Goal: Navigation & Orientation: Find specific page/section

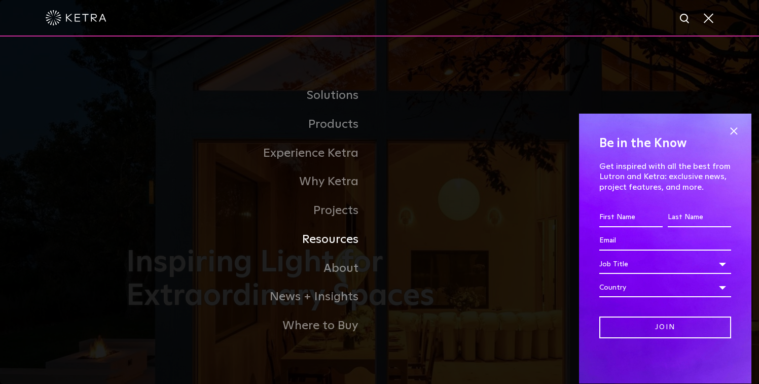
click at [322, 241] on link "Resources" at bounding box center [252, 239] width 253 height 29
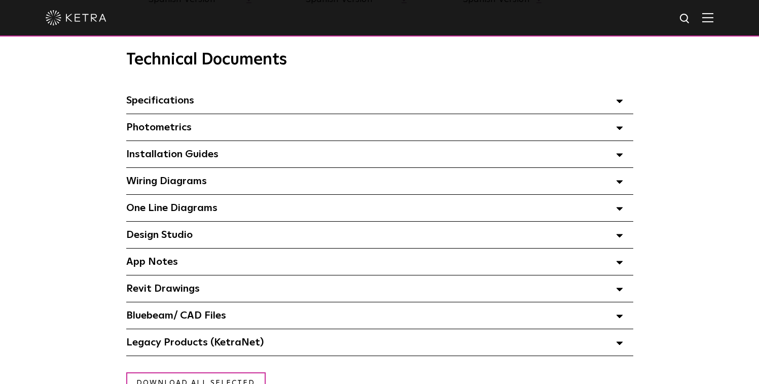
scroll to position [705, 0]
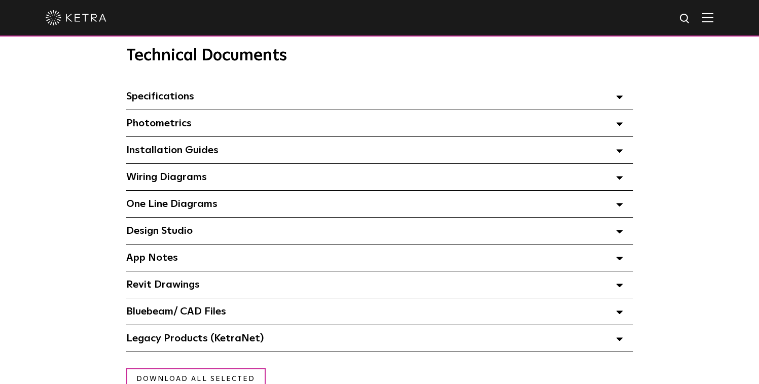
click at [190, 233] on span "Design Studio Select checkboxes to use the bulk download option below" at bounding box center [159, 230] width 66 height 10
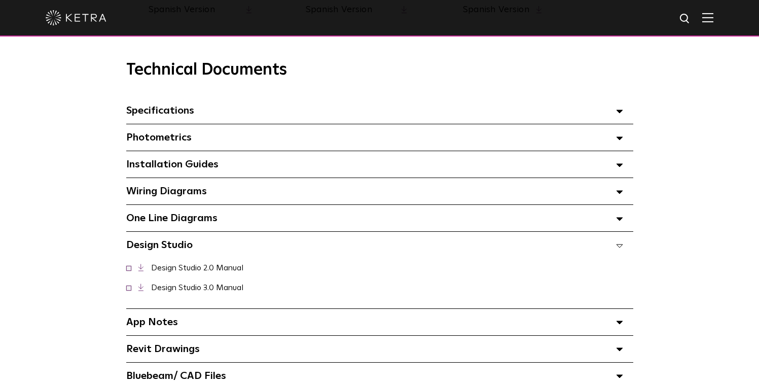
click at [199, 250] on div "Design Studio Select checkboxes to use the bulk download option below" at bounding box center [379, 245] width 507 height 26
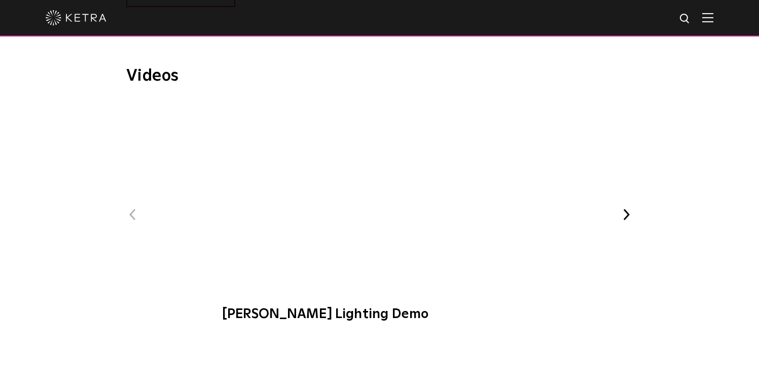
scroll to position [1241, 0]
click at [629, 208] on button "Next" at bounding box center [626, 213] width 13 height 13
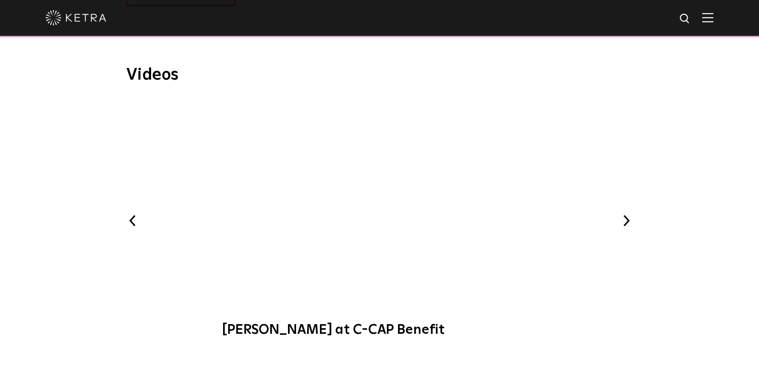
click at [629, 212] on div "Previous Ketra Lighting Demo Ketra at C-CAP Benefit WELL-Certified: Delos HQ Ke…" at bounding box center [379, 223] width 507 height 245
click at [630, 218] on button "Next" at bounding box center [626, 220] width 13 height 13
click at [630, 218] on button "Next" at bounding box center [626, 221] width 13 height 13
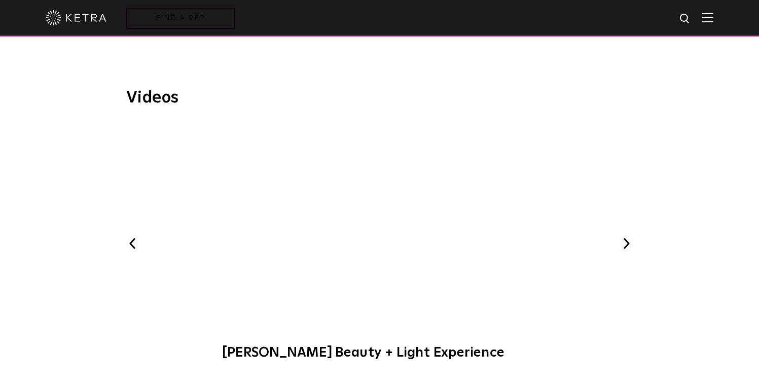
scroll to position [1215, 0]
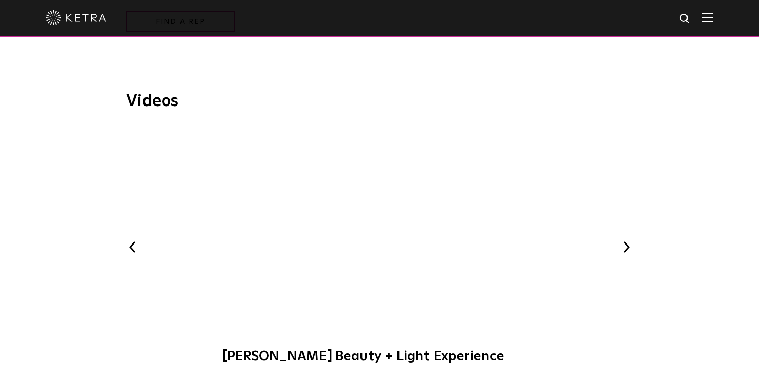
click at [630, 218] on div "Previous Ketra Lighting Demo Ketra at C-CAP Benefit WELL-Certified: Delos HQ Ke…" at bounding box center [379, 249] width 507 height 245
click at [628, 238] on div "Previous Ketra Lighting Demo Ketra at C-CAP Benefit WELL-Certified: Delos HQ Ke…" at bounding box center [379, 249] width 507 height 245
click at [623, 245] on button "Next" at bounding box center [626, 246] width 13 height 13
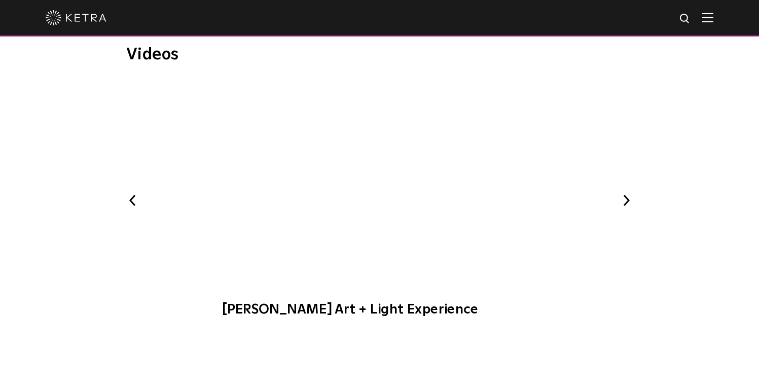
scroll to position [1256, 0]
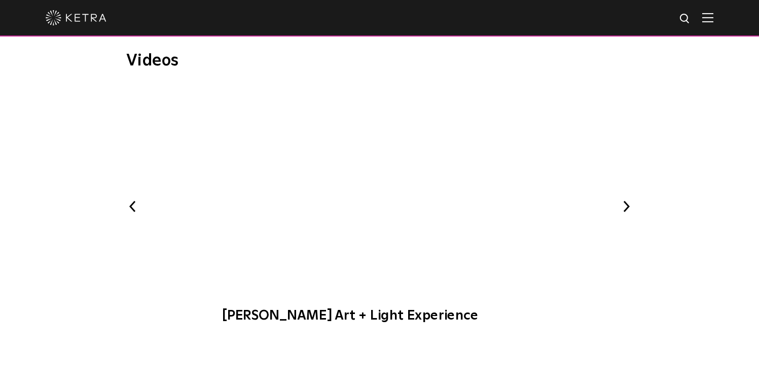
click at [623, 202] on button "Next" at bounding box center [626, 206] width 13 height 13
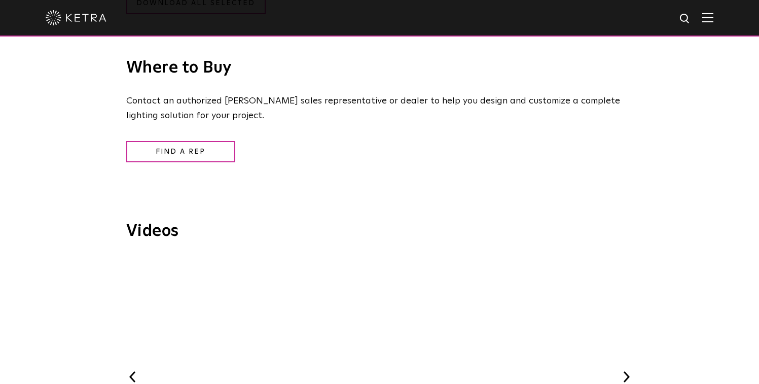
scroll to position [1076, 0]
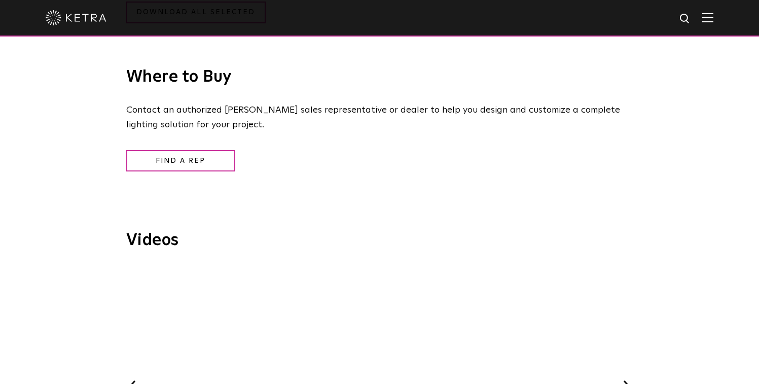
click at [720, 17] on div at bounding box center [379, 18] width 759 height 36
click at [708, 22] on img at bounding box center [707, 18] width 11 height 10
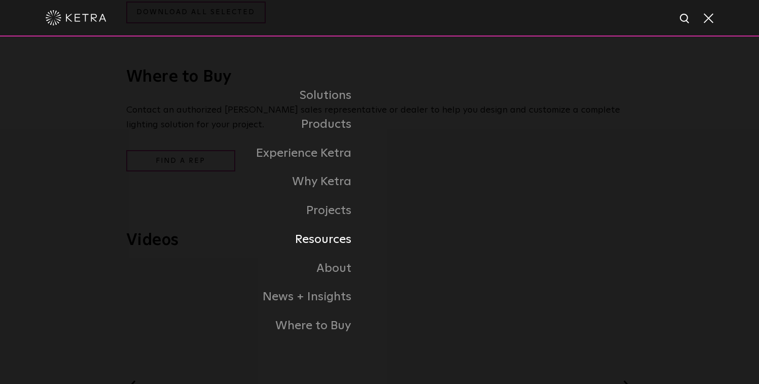
click at [332, 238] on link "Resources" at bounding box center [209, 239] width 339 height 29
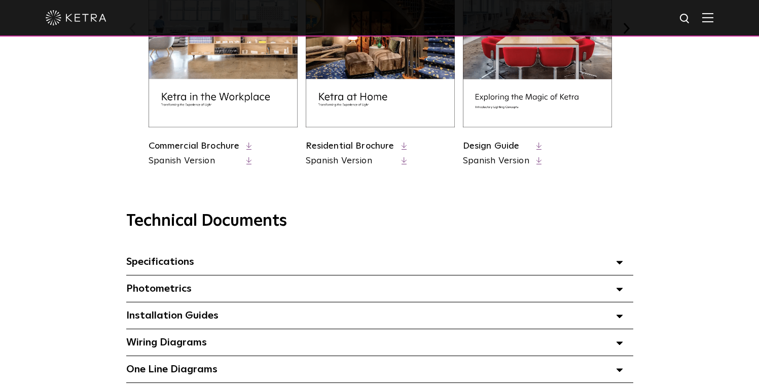
scroll to position [79, 0]
